Goal: Task Accomplishment & Management: Manage account settings

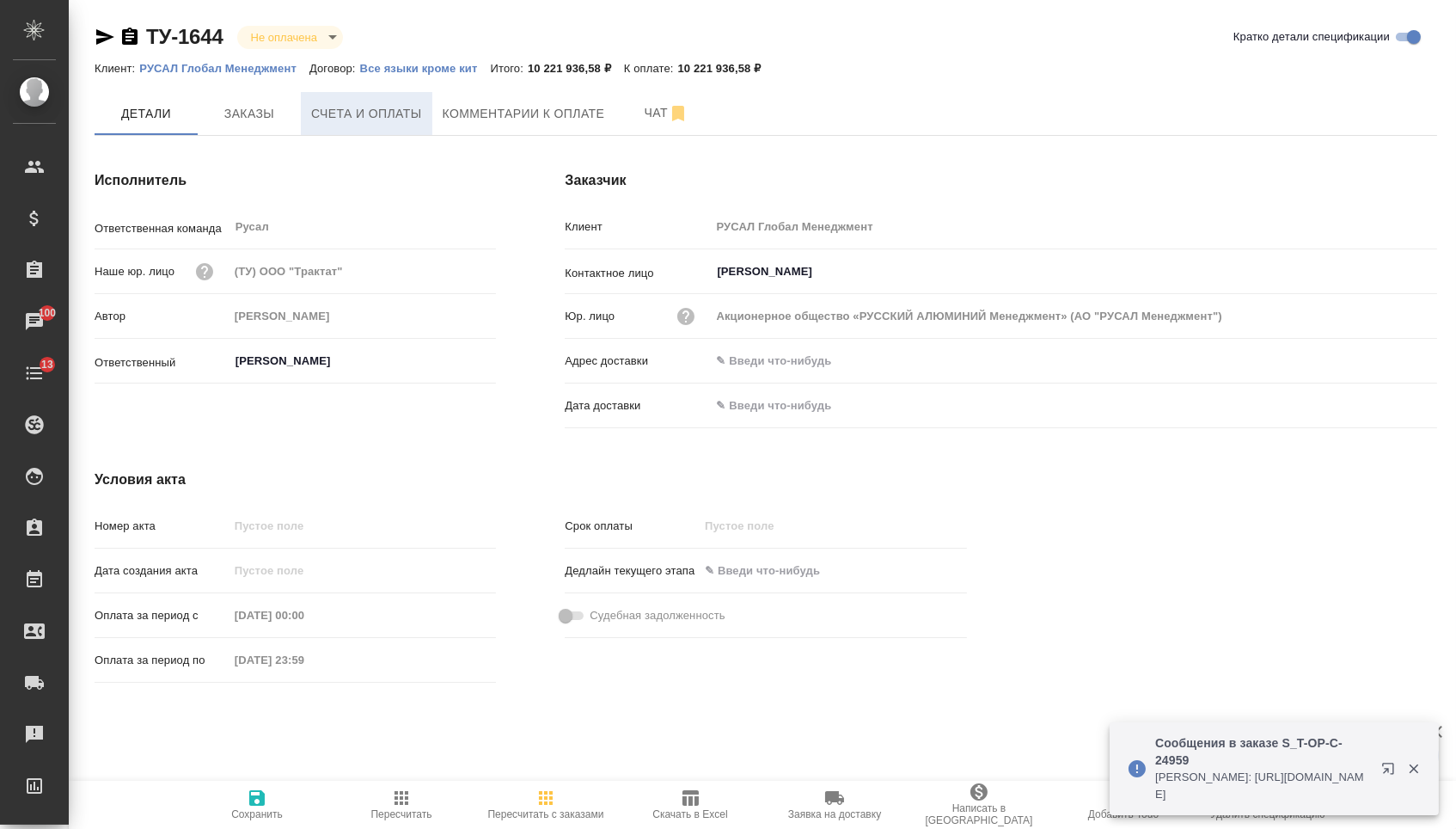
click at [351, 104] on span "Счета и оплаты" at bounding box center [366, 114] width 111 height 22
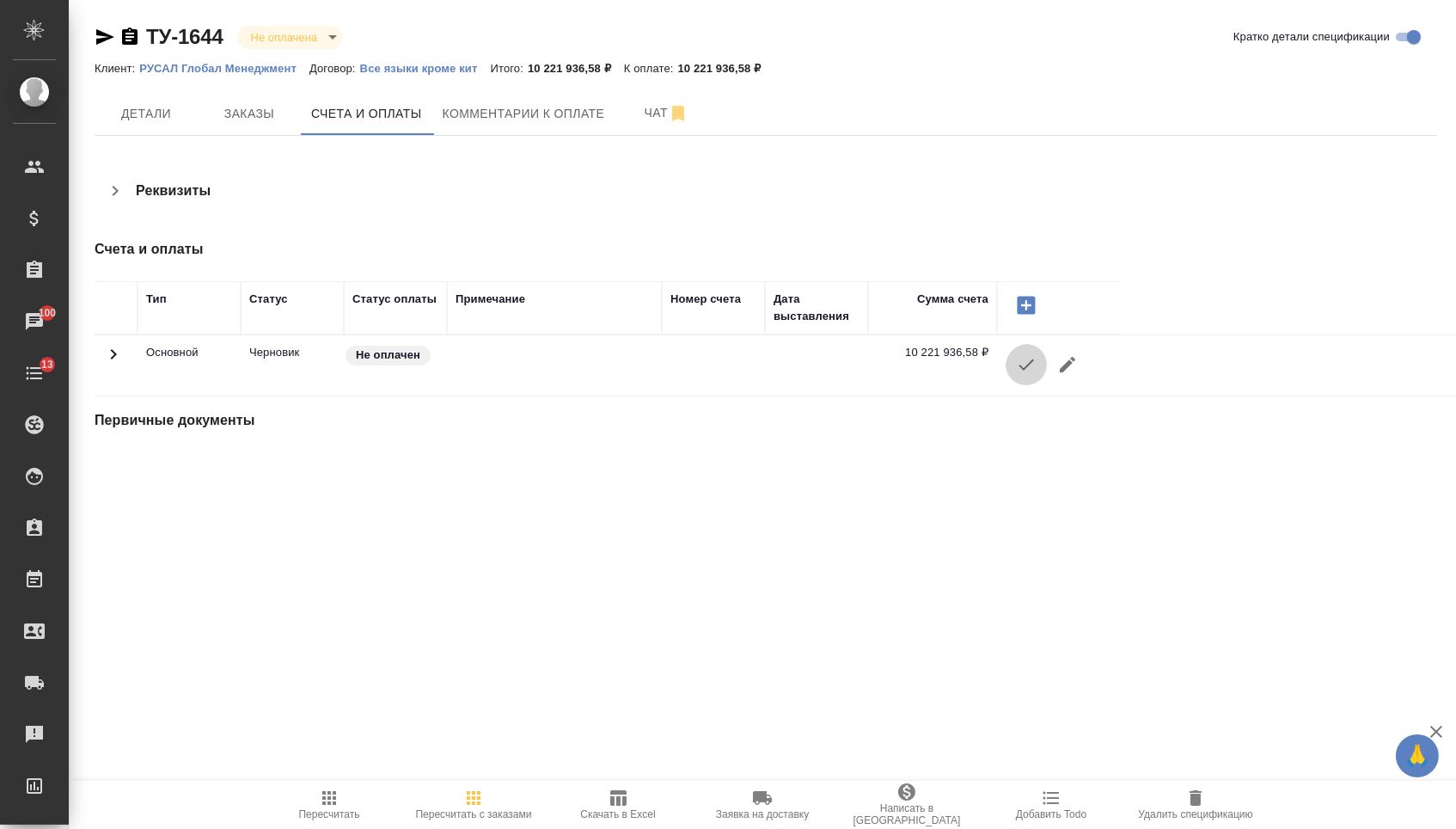
click at [1025, 371] on icon "button" at bounding box center [1026, 364] width 21 height 21
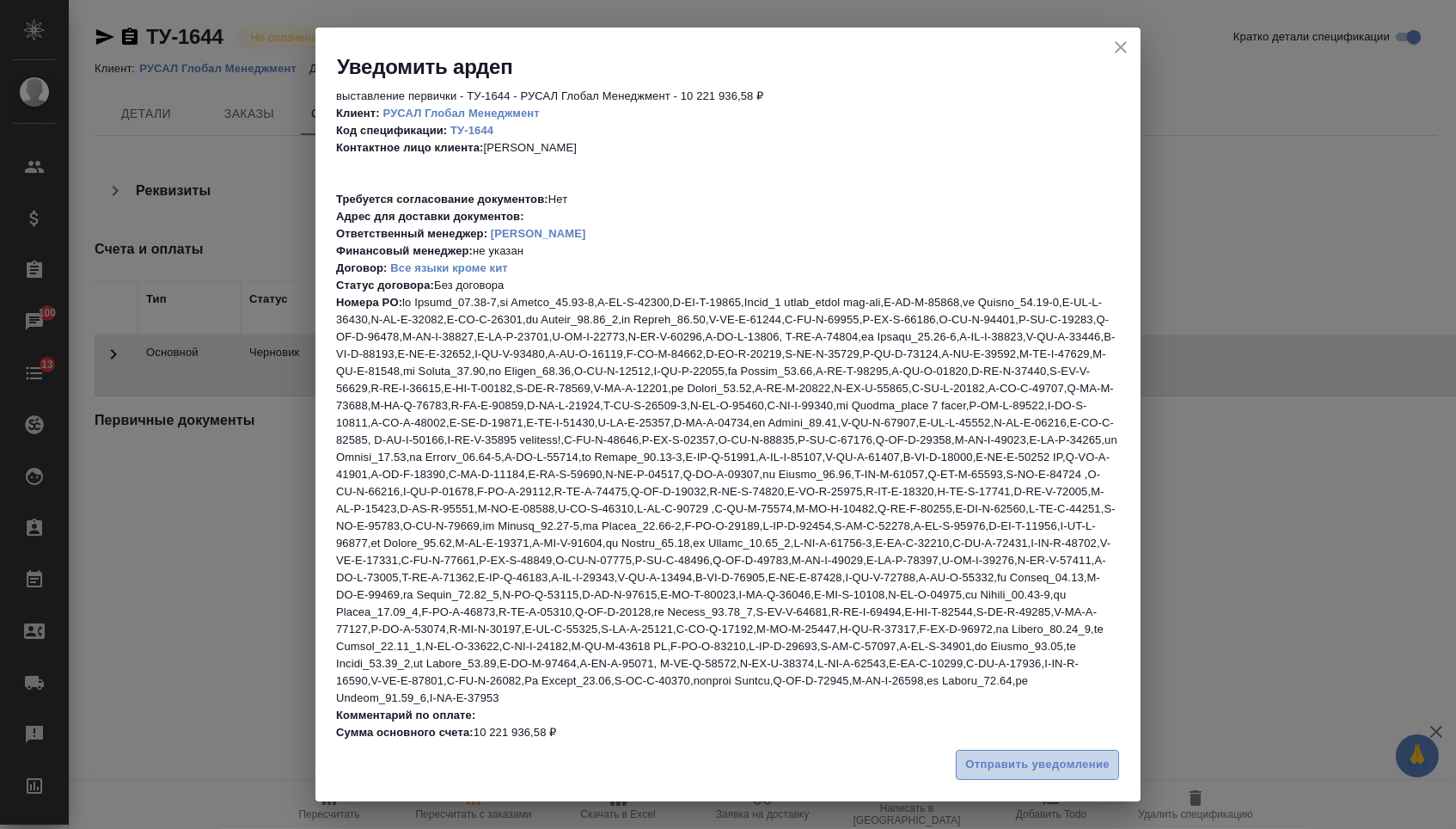
click at [975, 776] on button "Отправить уведомление" at bounding box center [1038, 764] width 164 height 30
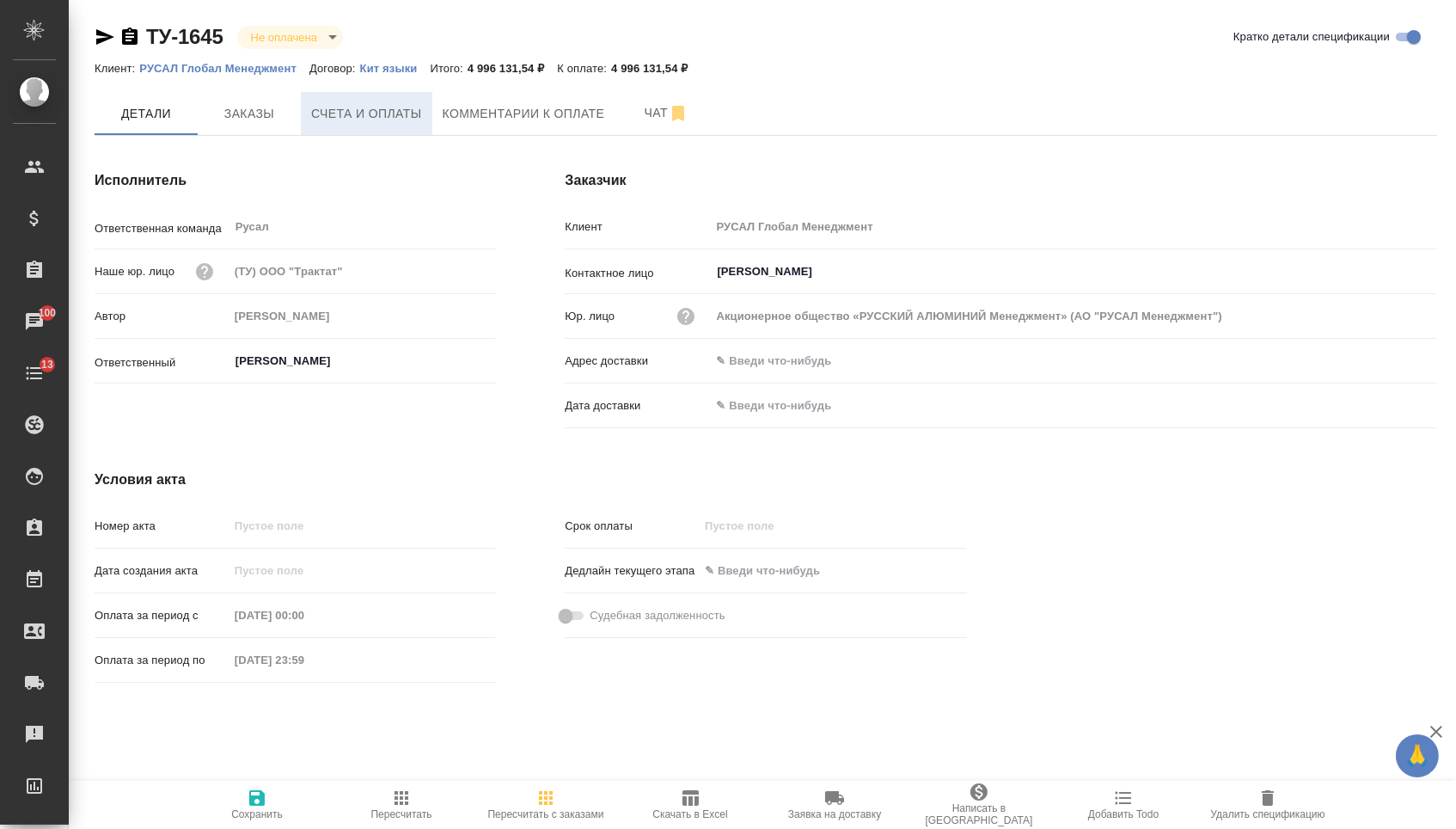
click at [329, 110] on span "Счета и оплаты" at bounding box center [366, 114] width 111 height 22
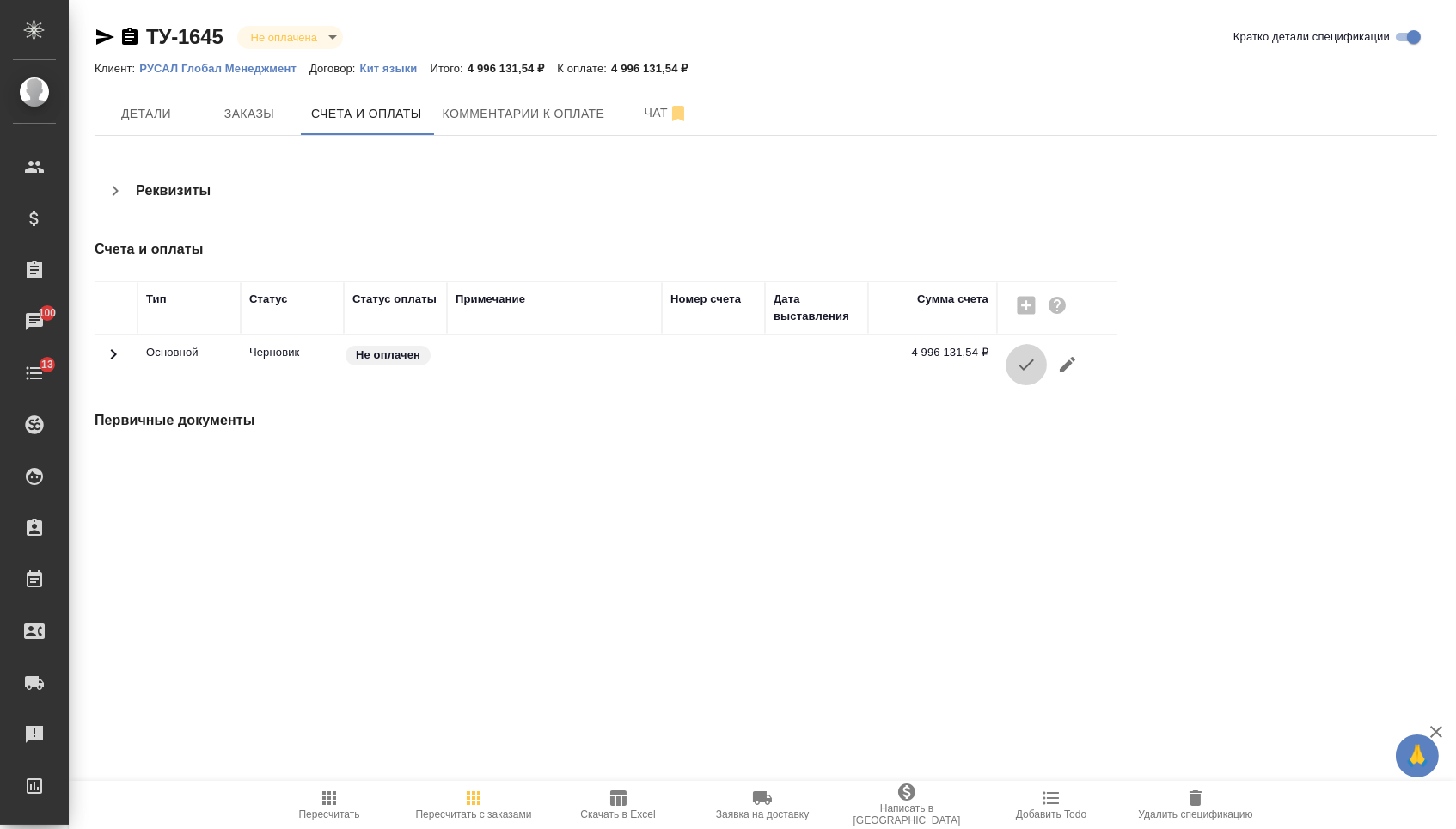
click at [1030, 365] on icon "button" at bounding box center [1026, 364] width 21 height 21
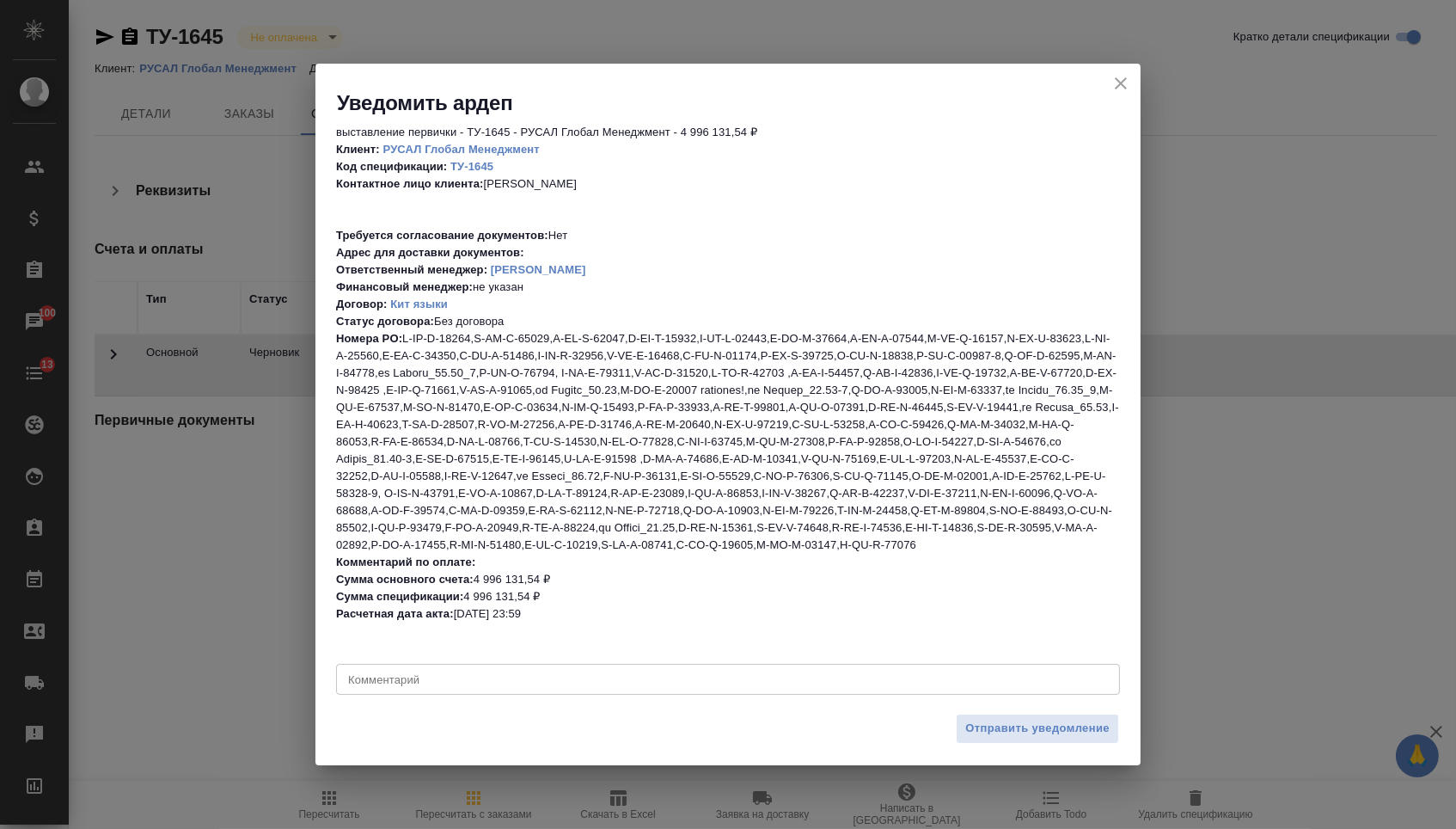
click at [989, 705] on div "выставление первички - ТУ-1645 - РУСАЛ Глобал Менеджмент - 4 996 131,54 ₽ Клиен…" at bounding box center [728, 411] width 826 height 588
click at [990, 733] on span "Отправить уведомление" at bounding box center [1038, 728] width 145 height 20
